Goal: Use online tool/utility: Utilize a website feature to perform a specific function

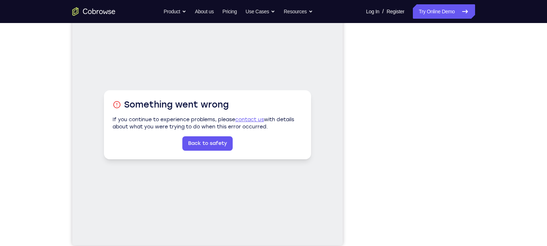
scroll to position [90, 0]
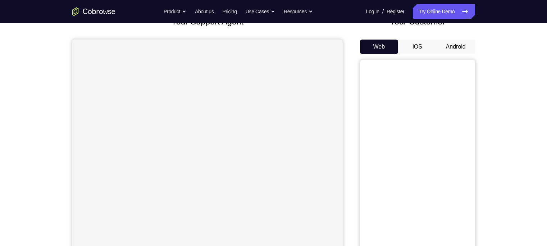
scroll to position [54, 0]
click at [450, 50] on button "Android" at bounding box center [456, 47] width 38 height 14
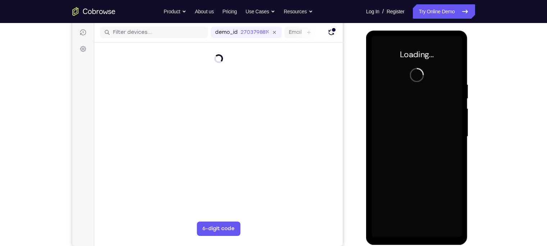
scroll to position [0, 0]
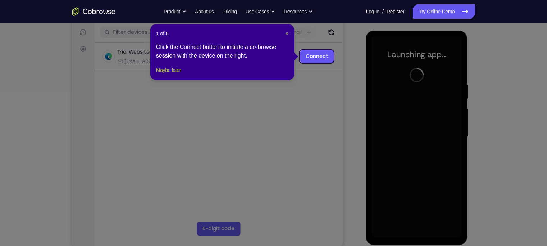
click at [172, 74] on button "Maybe later" at bounding box center [168, 70] width 25 height 9
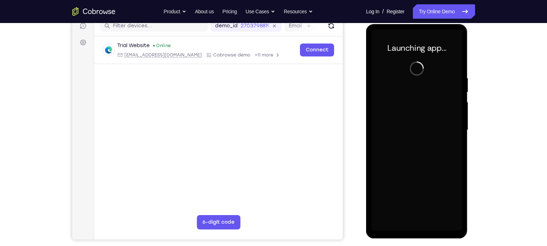
scroll to position [96, 0]
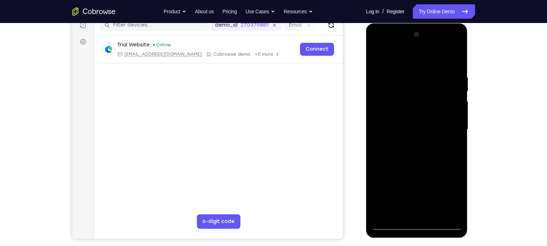
click at [421, 227] on div at bounding box center [417, 129] width 91 height 201
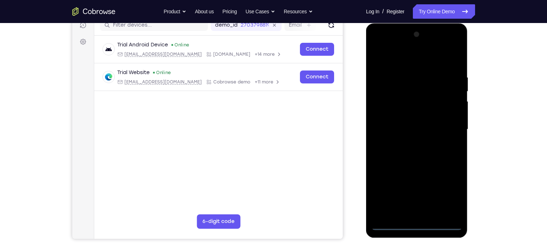
click at [448, 198] on div at bounding box center [417, 129] width 91 height 201
click at [416, 62] on div at bounding box center [417, 129] width 91 height 201
click at [444, 127] on div at bounding box center [417, 129] width 91 height 201
click at [410, 144] on div at bounding box center [417, 129] width 91 height 201
click at [398, 122] on div at bounding box center [417, 129] width 91 height 201
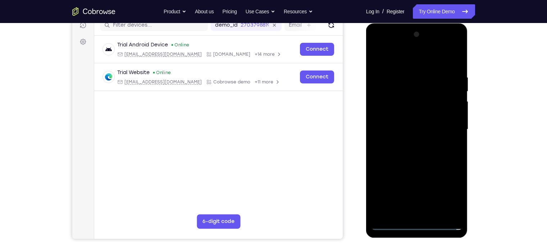
click at [403, 114] on div at bounding box center [417, 129] width 91 height 201
click at [395, 128] on div at bounding box center [417, 129] width 91 height 201
click at [428, 162] on div at bounding box center [417, 129] width 91 height 201
drag, startPoint x: 401, startPoint y: 58, endPoint x: 402, endPoint y: 13, distance: 45.0
click at [402, 23] on html "Online web based iOS Simulators and Android Emulators. Run iPhone, iPad, Mobile…" at bounding box center [417, 131] width 103 height 216
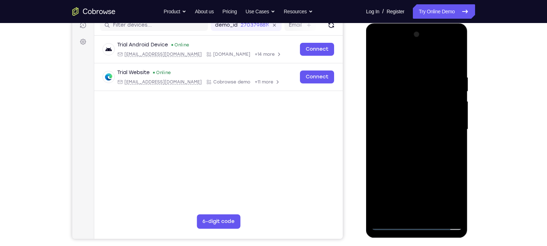
click at [436, 217] on div at bounding box center [417, 129] width 91 height 201
click at [421, 172] on div at bounding box center [417, 129] width 91 height 201
click at [390, 225] on div at bounding box center [417, 129] width 91 height 201
drag, startPoint x: 407, startPoint y: 202, endPoint x: 448, endPoint y: -30, distance: 235.3
click at [448, 23] on html "Online web based iOS Simulators and Android Emulators. Run iPhone, iPad, Mobile…" at bounding box center [417, 131] width 103 height 216
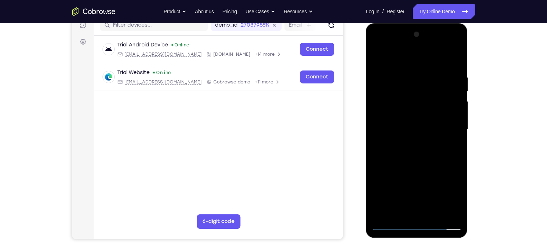
drag, startPoint x: 411, startPoint y: 191, endPoint x: 455, endPoint y: -54, distance: 248.6
click at [455, 23] on html "Online web based iOS Simulators and Android Emulators. Run iPhone, iPad, Mobile…" at bounding box center [417, 131] width 103 height 216
drag, startPoint x: 412, startPoint y: 194, endPoint x: 417, endPoint y: 41, distance: 152.6
click at [417, 41] on div at bounding box center [417, 129] width 91 height 201
drag, startPoint x: 408, startPoint y: 192, endPoint x: 423, endPoint y: 19, distance: 174.0
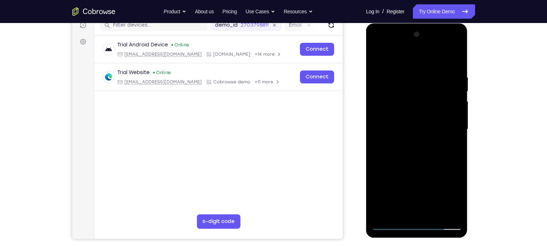
click at [423, 23] on html "Online web based iOS Simulators and Android Emulators. Run iPhone, iPad, Mobile…" at bounding box center [417, 131] width 103 height 216
drag, startPoint x: 405, startPoint y: 191, endPoint x: 412, endPoint y: -13, distance: 204.1
click at [412, 23] on html "Online web based iOS Simulators and Android Emulators. Run iPhone, iPad, Mobile…" at bounding box center [417, 131] width 103 height 216
drag, startPoint x: 441, startPoint y: 78, endPoint x: 435, endPoint y: 158, distance: 79.7
click at [435, 158] on div at bounding box center [417, 129] width 91 height 201
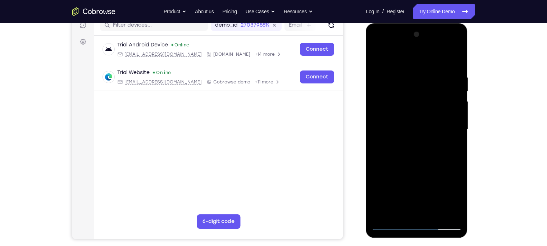
click at [442, 181] on div at bounding box center [417, 129] width 91 height 201
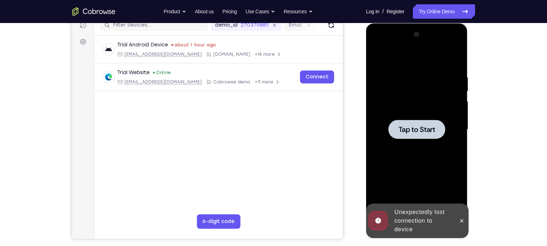
click at [403, 142] on div at bounding box center [417, 129] width 91 height 201
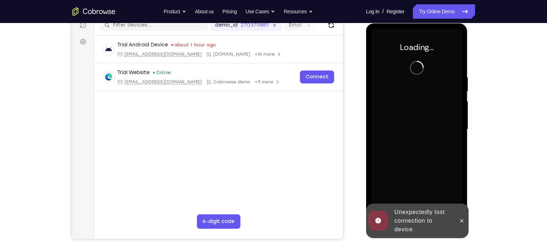
click at [426, 221] on div "Unexpectedly lost connection to device" at bounding box center [423, 221] width 63 height 32
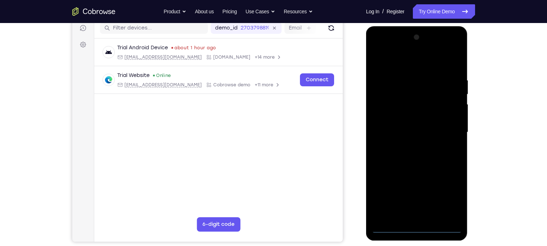
scroll to position [92, 0]
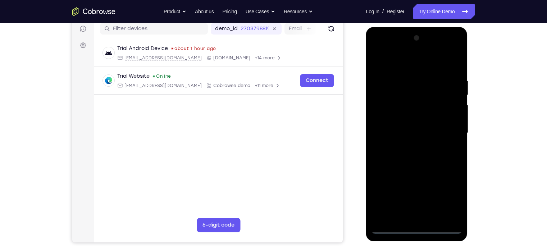
click at [417, 228] on div at bounding box center [417, 132] width 91 height 201
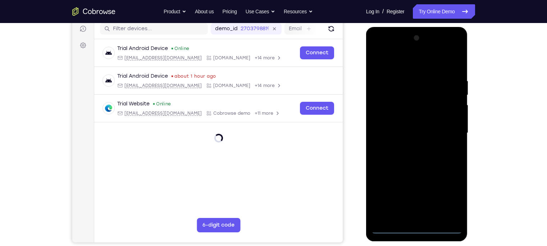
click at [443, 198] on div at bounding box center [417, 132] width 91 height 201
click at [450, 197] on div at bounding box center [417, 132] width 91 height 201
click at [404, 63] on div at bounding box center [417, 132] width 91 height 201
click at [445, 131] on div at bounding box center [417, 132] width 91 height 201
click at [409, 144] on div at bounding box center [417, 132] width 91 height 201
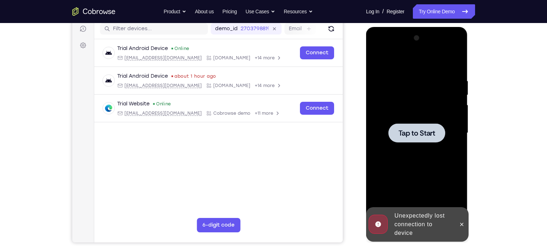
click at [407, 140] on div at bounding box center [417, 132] width 57 height 19
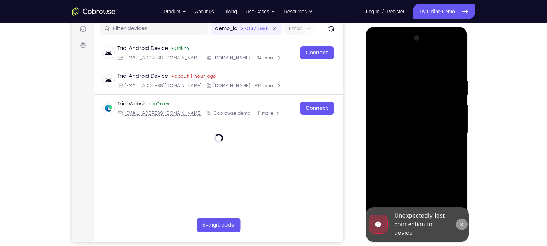
click at [461, 224] on icon at bounding box center [462, 225] width 6 height 6
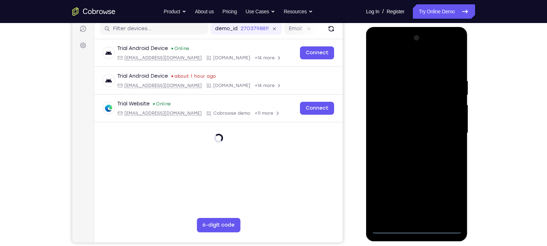
click at [414, 228] on div at bounding box center [417, 132] width 91 height 201
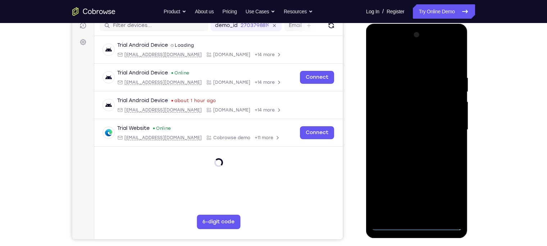
scroll to position [96, 0]
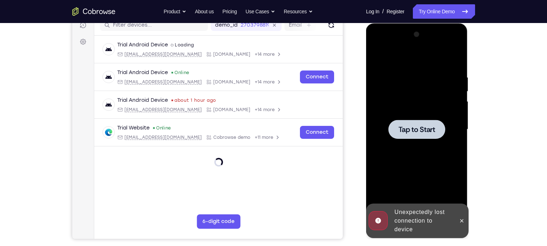
click at [415, 136] on div at bounding box center [417, 129] width 57 height 19
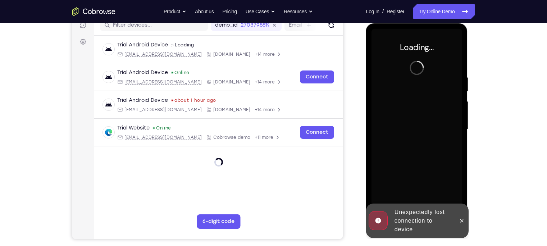
click at [419, 222] on div "Unexpectedly lost connection to device" at bounding box center [423, 221] width 63 height 32
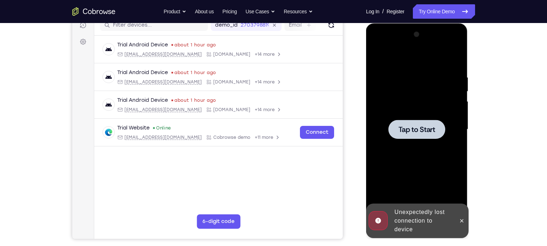
click at [415, 127] on span "Tap to Start" at bounding box center [417, 129] width 37 height 7
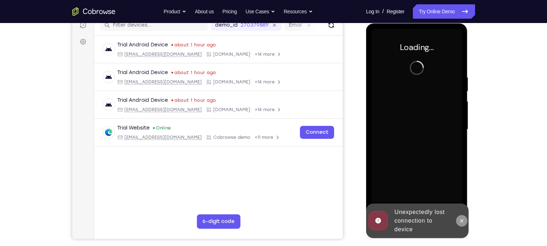
click at [466, 222] on button at bounding box center [462, 221] width 12 height 12
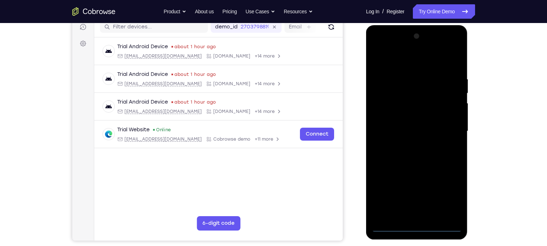
scroll to position [94, 0]
click at [417, 228] on div at bounding box center [417, 131] width 91 height 201
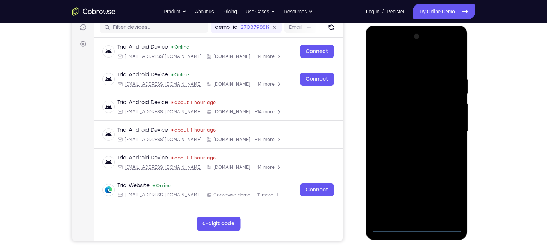
click at [449, 198] on div at bounding box center [417, 131] width 91 height 201
click at [391, 64] on div at bounding box center [417, 131] width 91 height 201
click at [445, 136] on div at bounding box center [417, 131] width 91 height 201
click at [409, 145] on div at bounding box center [417, 131] width 91 height 201
click at [407, 125] on div at bounding box center [417, 131] width 91 height 201
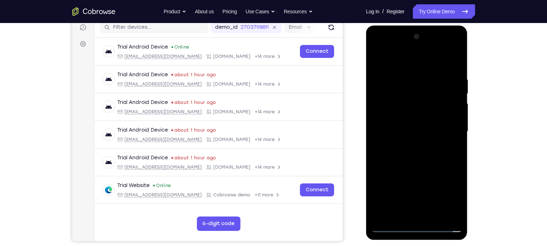
click at [400, 118] on div at bounding box center [417, 131] width 91 height 201
click at [399, 130] on div at bounding box center [417, 131] width 91 height 201
click at [417, 160] on div at bounding box center [417, 131] width 91 height 201
click at [435, 218] on div at bounding box center [417, 131] width 91 height 201
drag, startPoint x: 406, startPoint y: 63, endPoint x: 412, endPoint y: 15, distance: 48.6
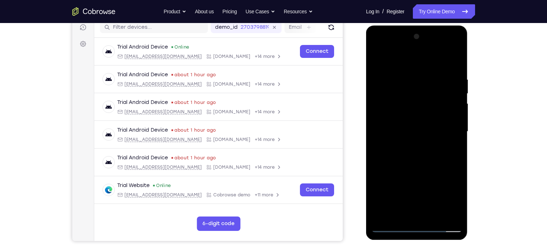
click at [412, 26] on html "Online web based iOS Simulators and Android Emulators. Run iPhone, iPad, Mobile…" at bounding box center [417, 134] width 103 height 216
click at [409, 169] on div at bounding box center [417, 131] width 91 height 201
click at [392, 228] on div at bounding box center [417, 131] width 91 height 201
drag, startPoint x: 416, startPoint y: 192, endPoint x: 441, endPoint y: 16, distance: 178.3
click at [441, 26] on html "Online web based iOS Simulators and Android Emulators. Run iPhone, iPad, Mobile…" at bounding box center [417, 134] width 103 height 216
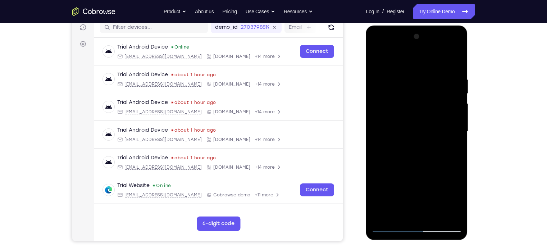
drag, startPoint x: 408, startPoint y: 178, endPoint x: 434, endPoint y: 132, distance: 52.2
click at [434, 132] on div at bounding box center [417, 131] width 91 height 201
drag, startPoint x: 410, startPoint y: 188, endPoint x: 421, endPoint y: 68, distance: 120.3
click at [421, 68] on div at bounding box center [417, 131] width 91 height 201
drag, startPoint x: 412, startPoint y: 187, endPoint x: 425, endPoint y: 30, distance: 158.5
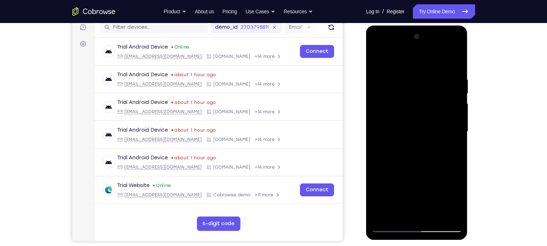
click at [425, 30] on div at bounding box center [417, 133] width 102 height 214
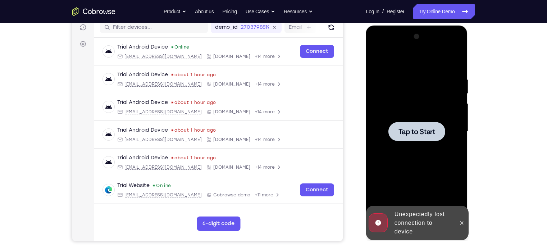
drag, startPoint x: 412, startPoint y: 184, endPoint x: 426, endPoint y: 108, distance: 77.9
click at [426, 26] on div "Tap to Start" at bounding box center [417, 26] width 102 height 0
